Goal: Task Accomplishment & Management: Use online tool/utility

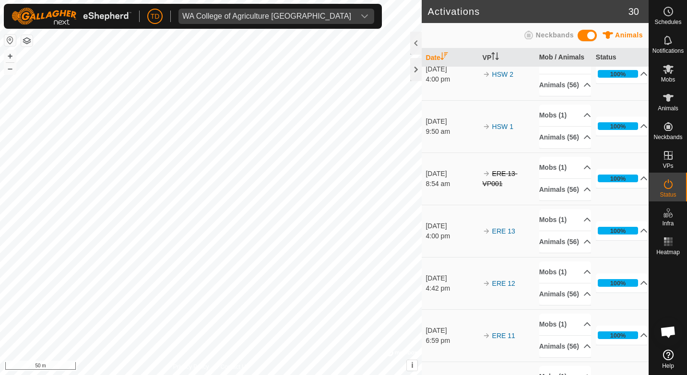
scroll to position [479, 0]
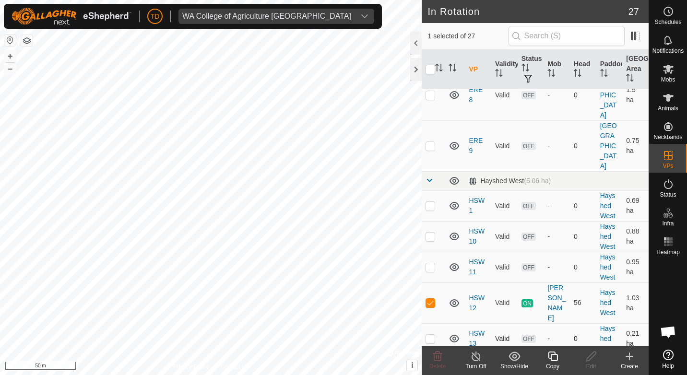
scroll to position [671, 0]
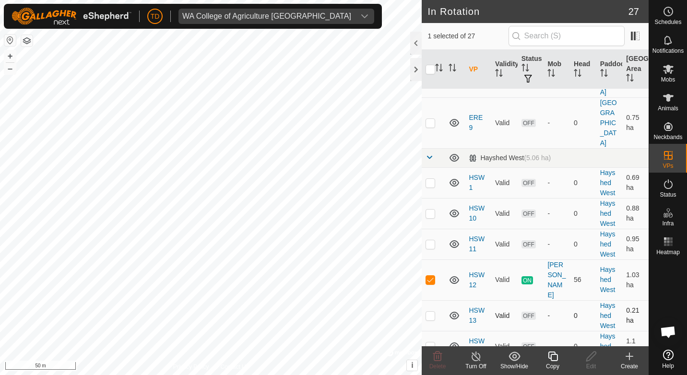
click at [429, 312] on p-checkbox at bounding box center [430, 316] width 10 height 8
checkbox input "true"
click at [431, 276] on p-checkbox at bounding box center [430, 280] width 10 height 8
checkbox input "false"
drag, startPoint x: 671, startPoint y: 71, endPoint x: 666, endPoint y: 71, distance: 4.8
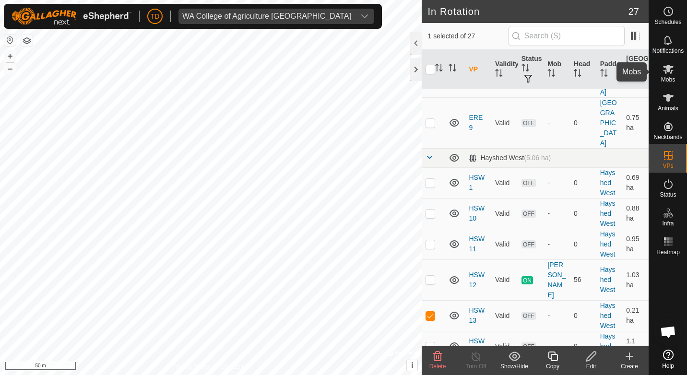
click at [671, 71] on icon at bounding box center [668, 69] width 11 height 9
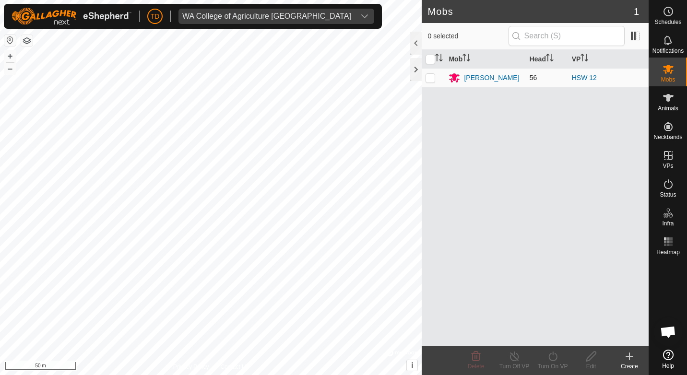
click at [428, 78] on p-checkbox at bounding box center [430, 78] width 10 height 8
checkbox input "true"
click at [548, 358] on icon at bounding box center [553, 356] width 12 height 12
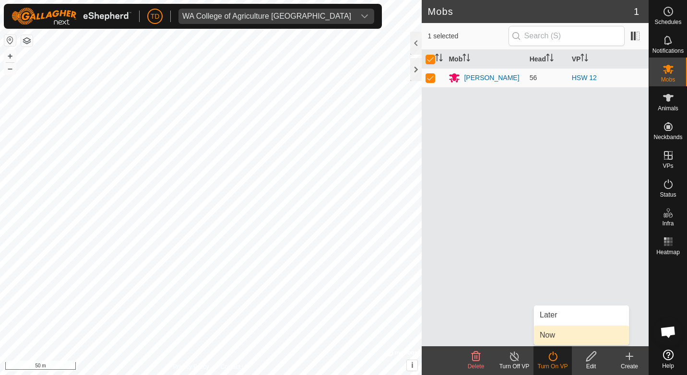
click at [552, 338] on link "Now" at bounding box center [581, 335] width 95 height 19
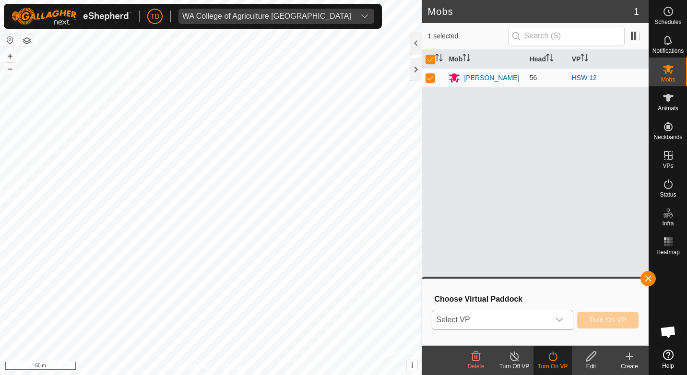
click at [480, 319] on span "Select VP" at bounding box center [490, 319] width 117 height 19
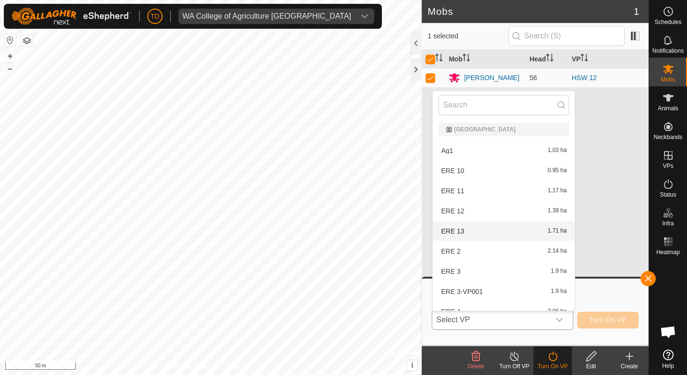
click at [461, 230] on li "ERE 13 1.71 ha" at bounding box center [503, 231] width 142 height 19
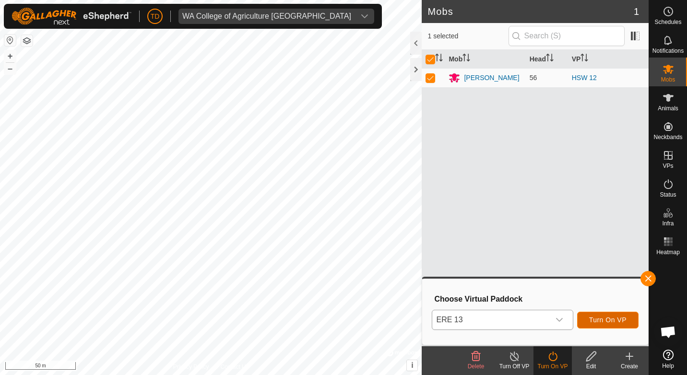
click at [615, 317] on span "Turn On VP" at bounding box center [607, 320] width 37 height 8
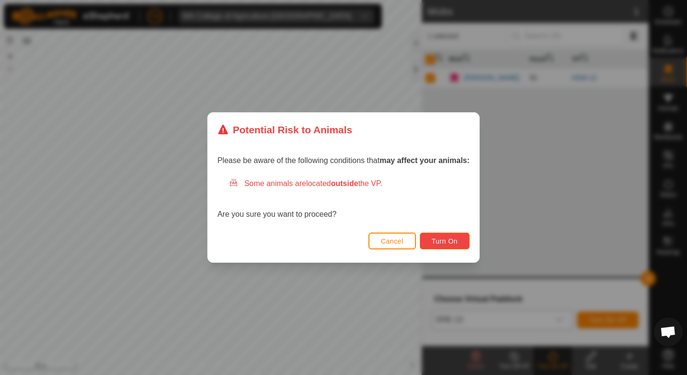
click at [461, 239] on button "Turn On" at bounding box center [445, 241] width 50 height 17
